Goal: Obtain resource: Obtain resource

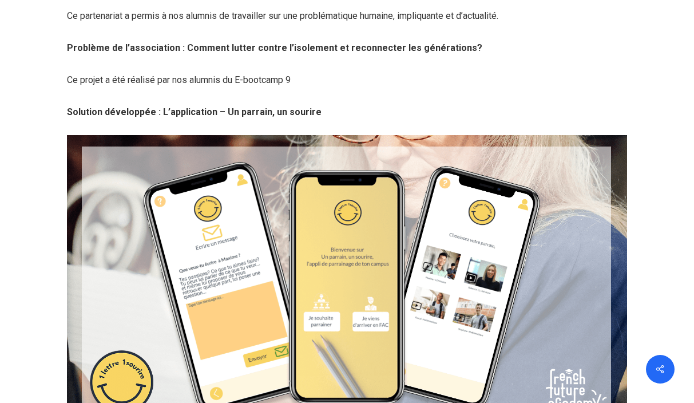
scroll to position [1126, 0]
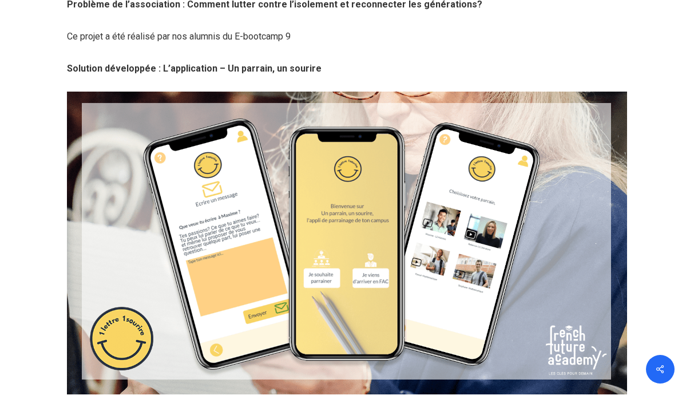
click at [503, 230] on img at bounding box center [347, 243] width 560 height 303
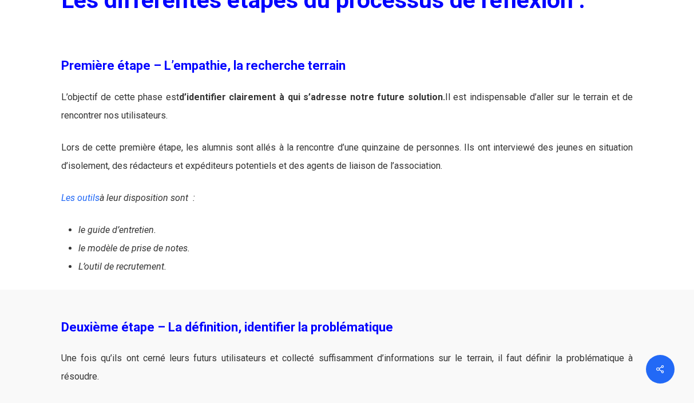
scroll to position [1606, 0]
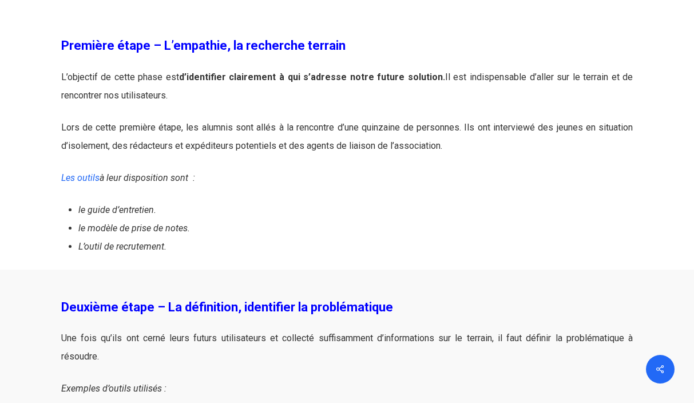
click at [503, 230] on li "le modèle de prise de notes." at bounding box center [355, 228] width 555 height 18
click at [79, 179] on link "Les outils" at bounding box center [80, 177] width 38 height 11
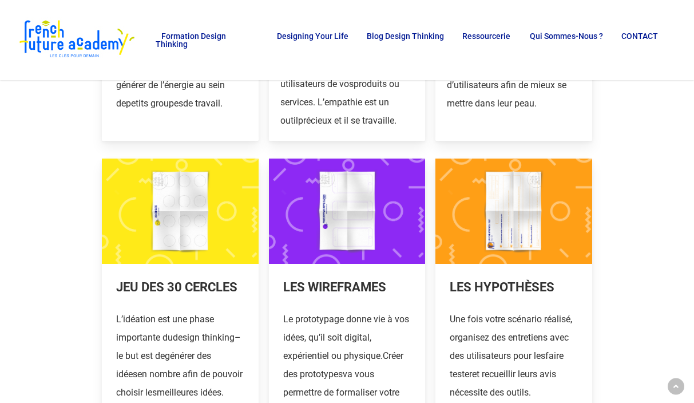
scroll to position [207, 0]
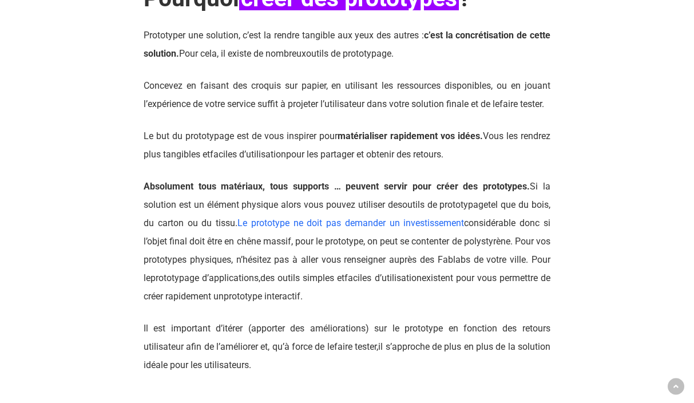
scroll to position [615, 0]
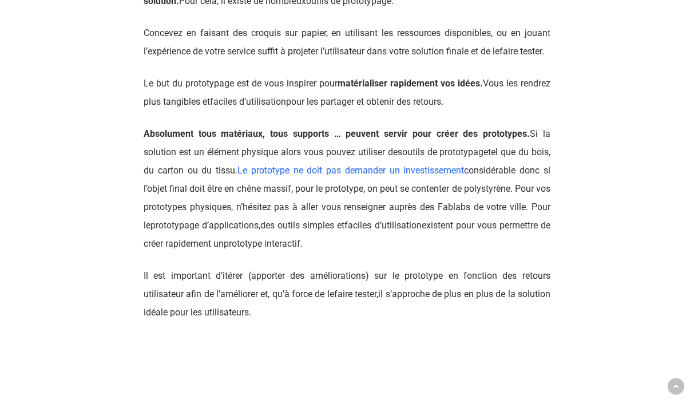
click at [540, 212] on span "tel que du bois, du carton ou du tissu. Le prototype ne doit pas demander un in…" at bounding box center [347, 188] width 407 height 84
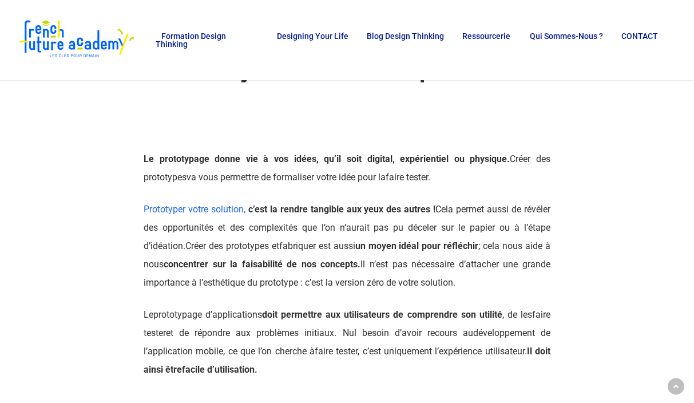
scroll to position [0, 0]
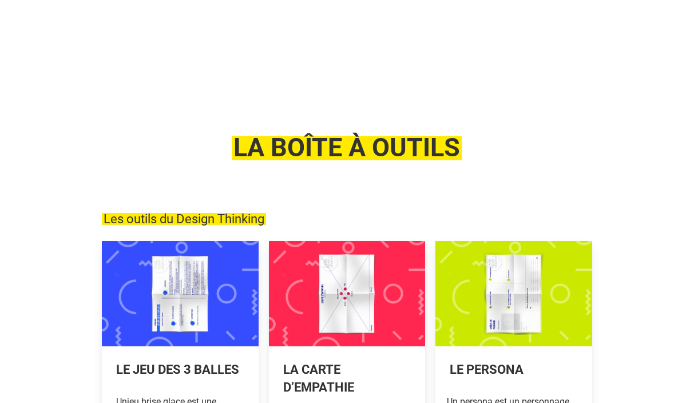
scroll to position [207, 0]
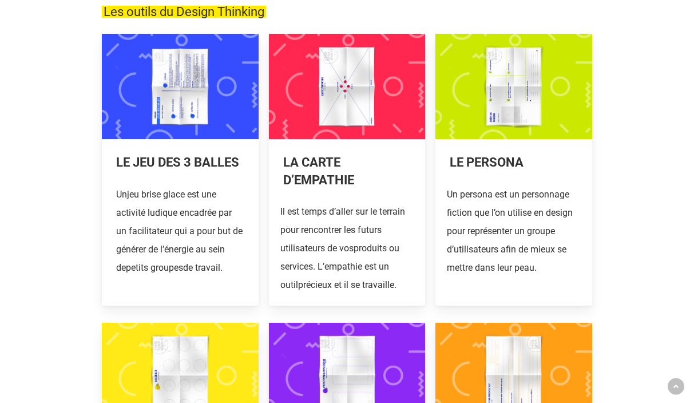
click at [316, 163] on link at bounding box center [347, 170] width 157 height 272
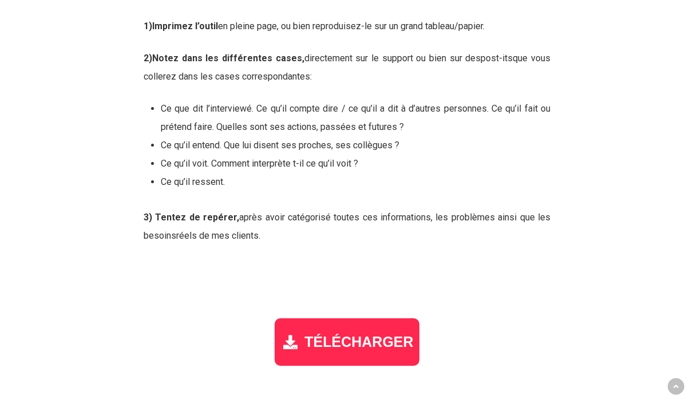
scroll to position [1429, 0]
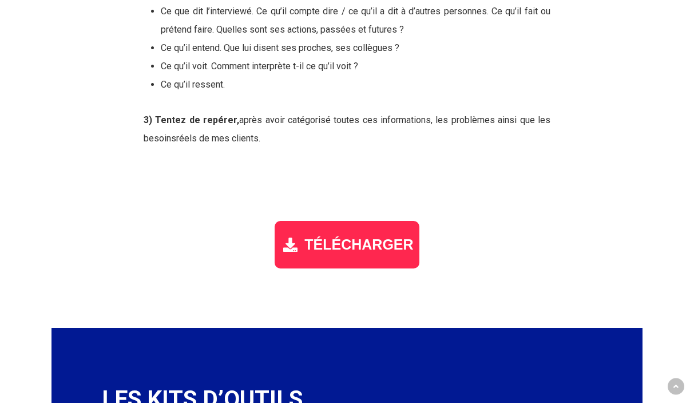
click at [326, 243] on span "TÉLÉCHARGER" at bounding box center [358, 244] width 109 height 17
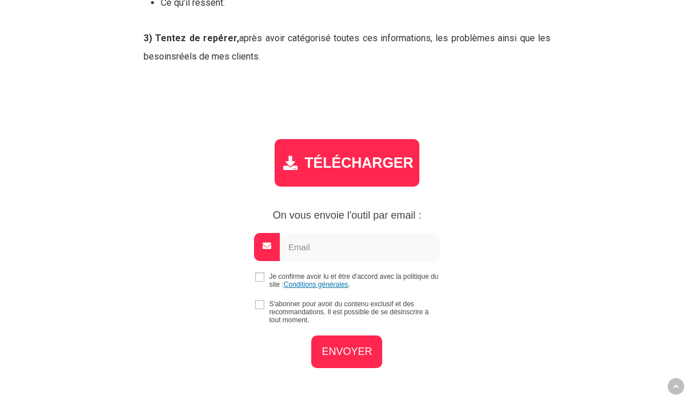
scroll to position [1569, 0]
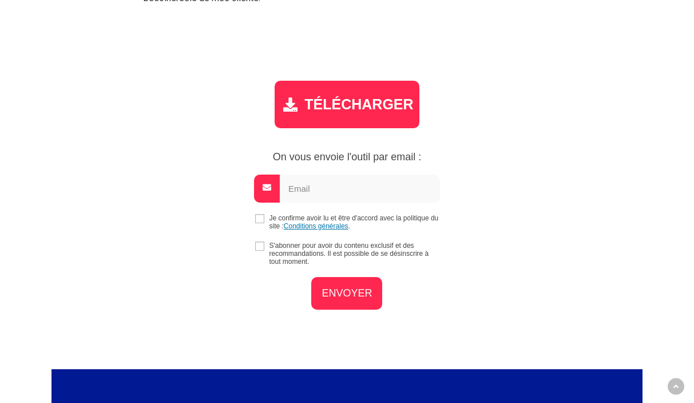
click at [259, 217] on input "checkbox" at bounding box center [259, 218] width 9 height 9
checkbox input "true"
click at [321, 200] on input "email" at bounding box center [360, 189] width 160 height 28
type input "alineydalvi@gmail.com"
click at [346, 296] on input "ENVOYER" at bounding box center [346, 291] width 71 height 33
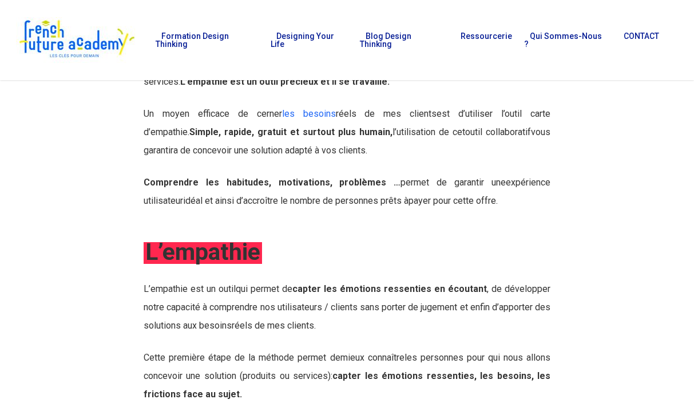
scroll to position [193, 0]
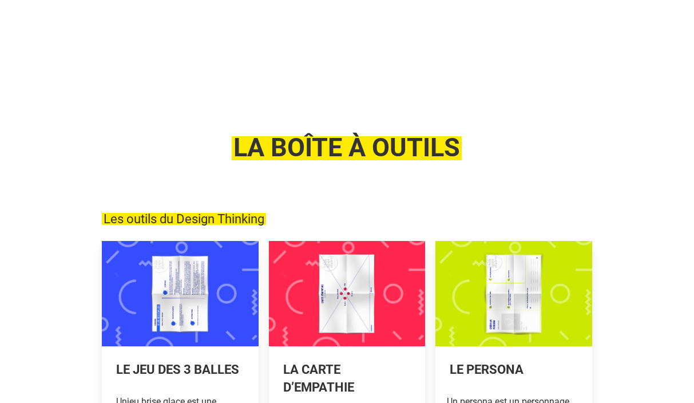
click at [380, 241] on link at bounding box center [347, 377] width 157 height 272
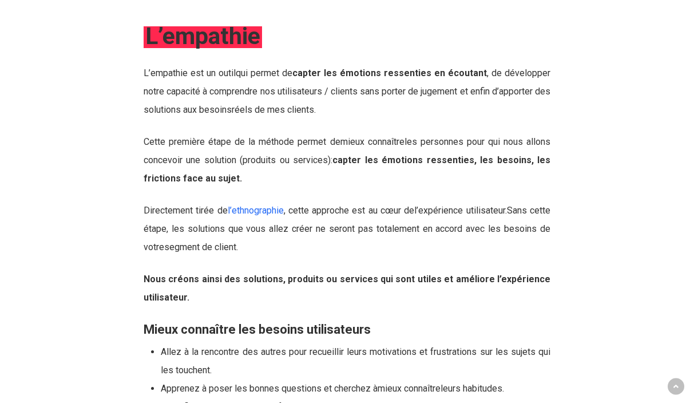
scroll to position [518, 0]
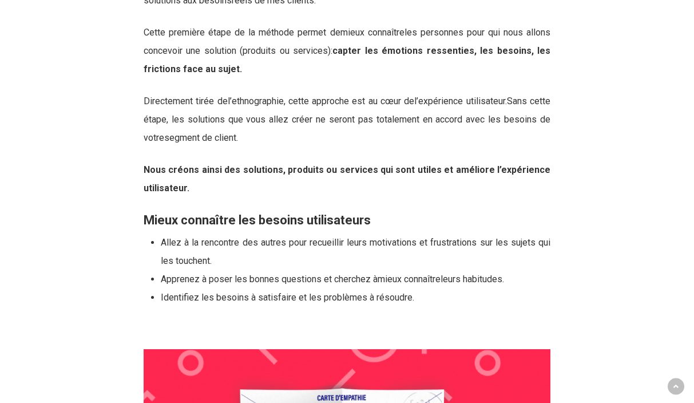
click at [256, 100] on link "l’ethnographie" at bounding box center [256, 101] width 56 height 11
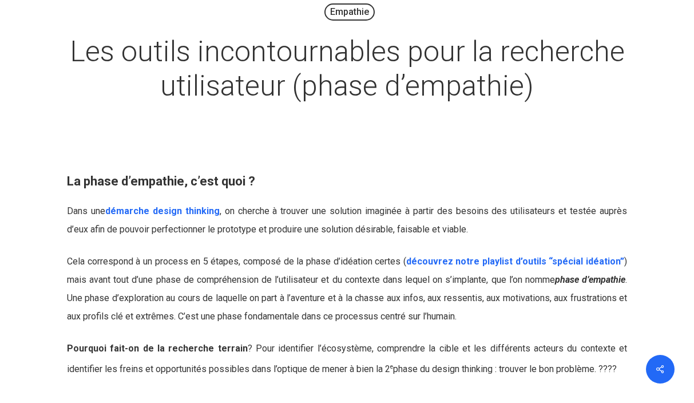
scroll to position [167, 0]
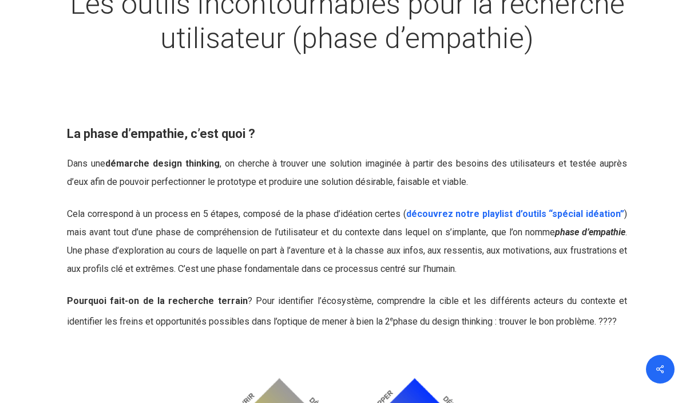
click at [194, 165] on link "démarche design thinking" at bounding box center [162, 163] width 114 height 11
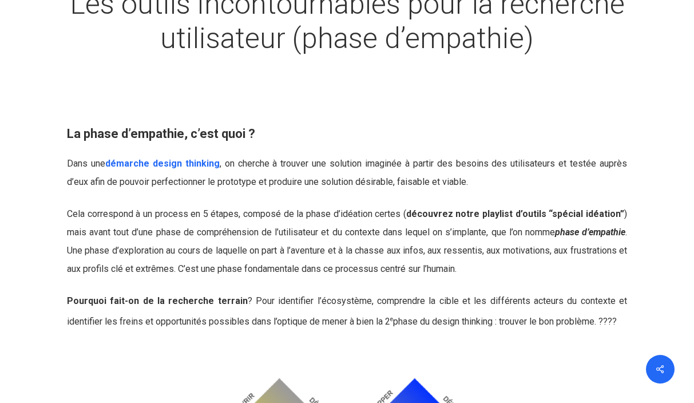
click at [518, 212] on link "découvrez notre playlist d’outils “spécial idéation”" at bounding box center [515, 213] width 218 height 11
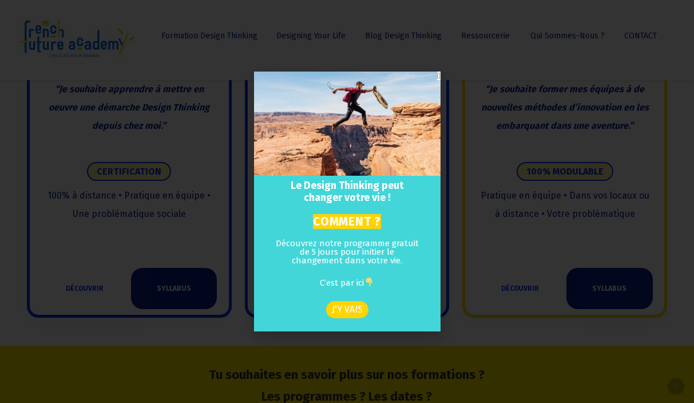
scroll to position [1038, 0]
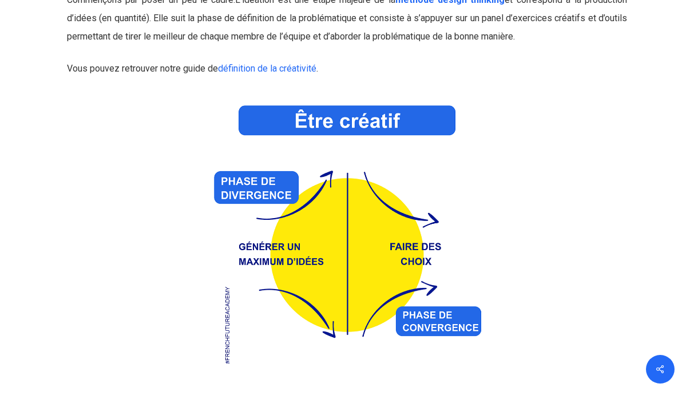
scroll to position [472, 0]
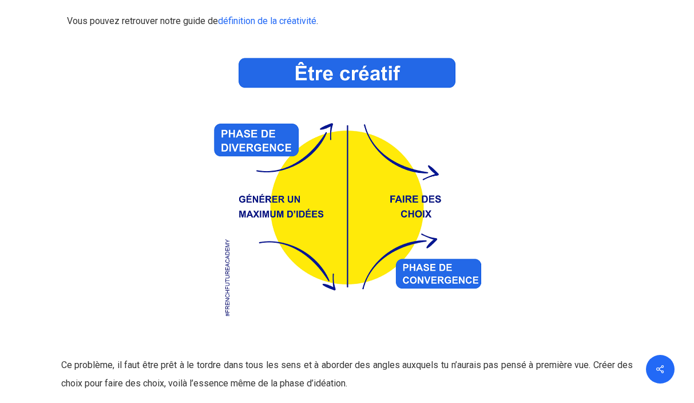
click at [518, 212] on div at bounding box center [347, 182] width 560 height 280
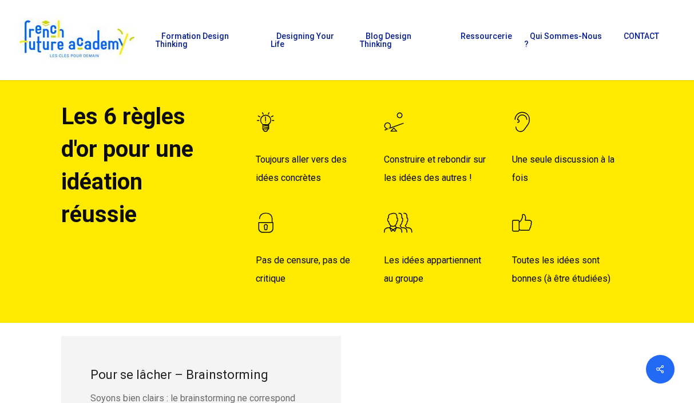
scroll to position [962, 0]
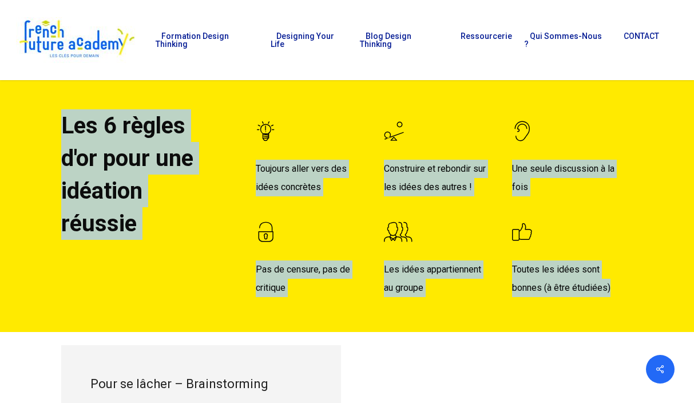
drag, startPoint x: 65, startPoint y: 124, endPoint x: 717, endPoint y: 307, distance: 677.0
copy div "Les 6 règles d'or pour une idéation réussie Toujours aller vers des idées concr…"
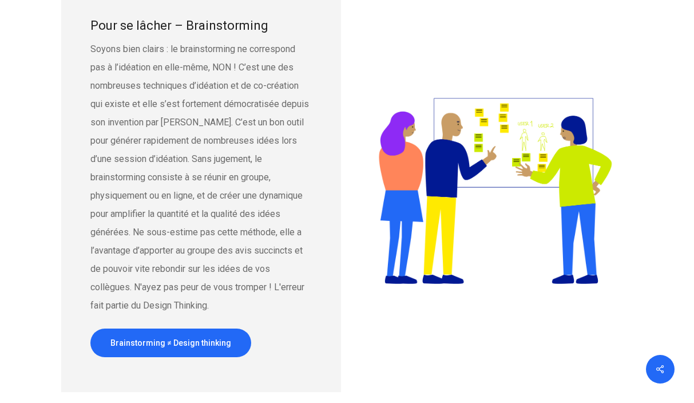
scroll to position [1328, 0]
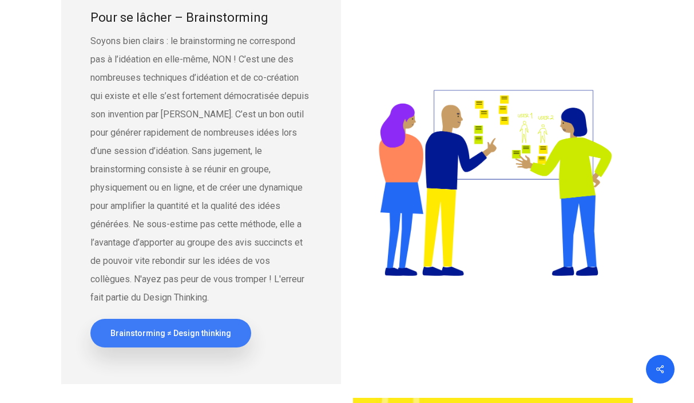
click at [200, 333] on span "Brainstorming ≠ Design thinking" at bounding box center [170, 332] width 121 height 11
